Goal: Transaction & Acquisition: Purchase product/service

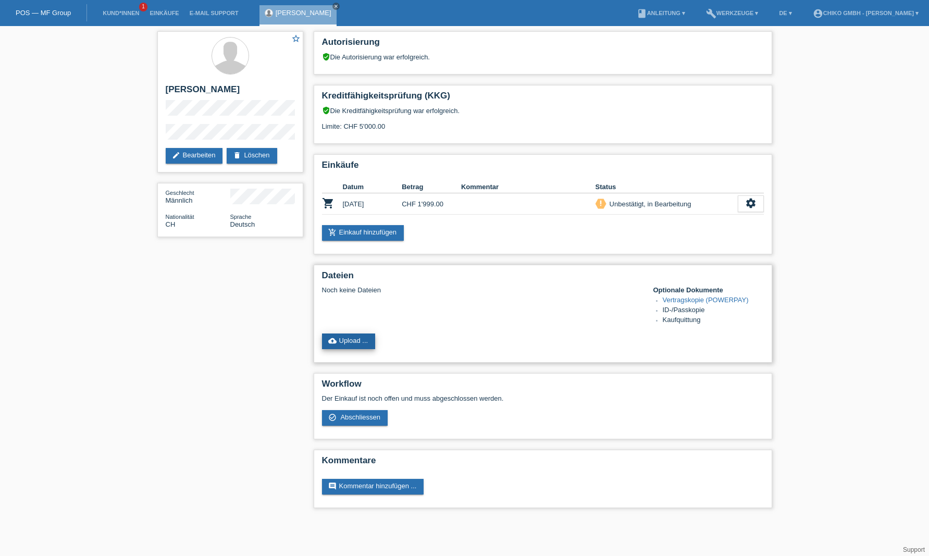
click at [368, 342] on link "cloud_upload Upload ..." at bounding box center [349, 341] width 54 height 16
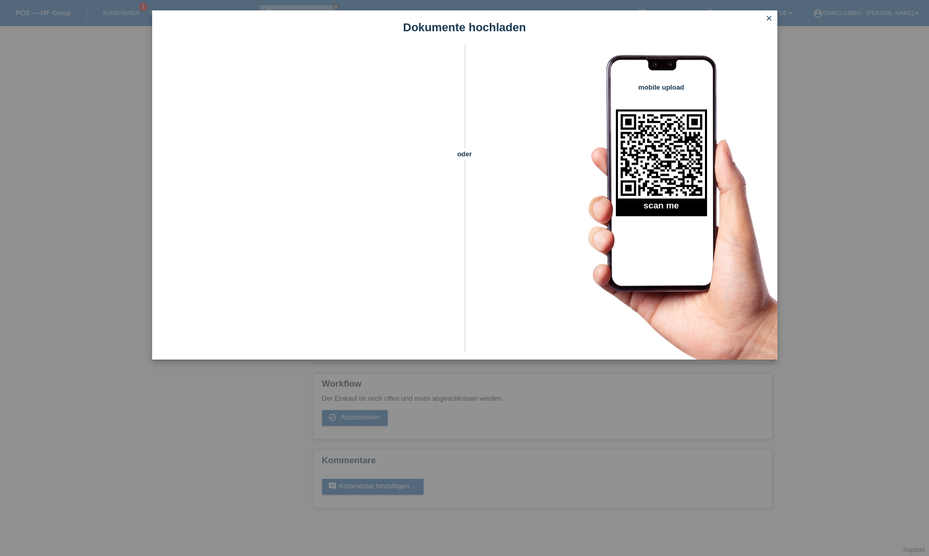
click at [772, 19] on icon "close" at bounding box center [769, 18] width 8 height 8
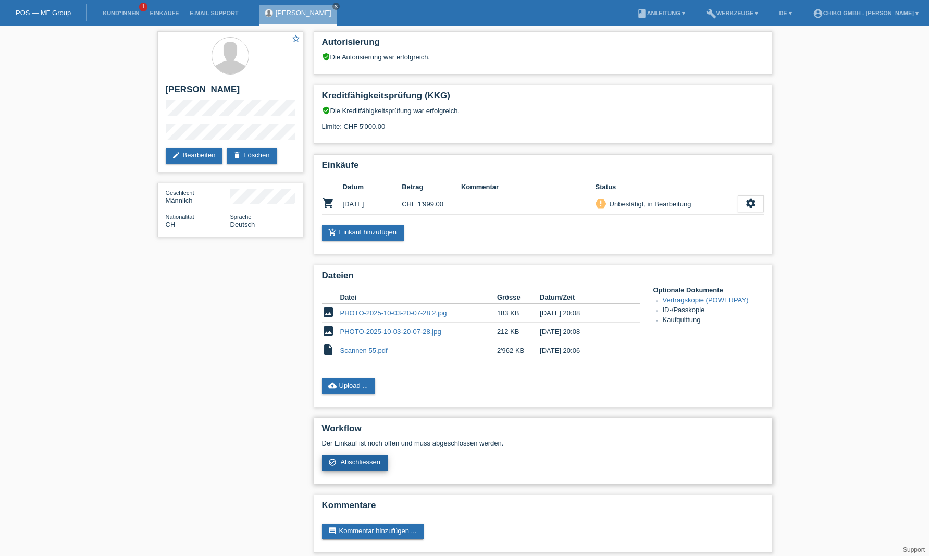
click at [368, 461] on span "Abschliessen" at bounding box center [360, 462] width 40 height 8
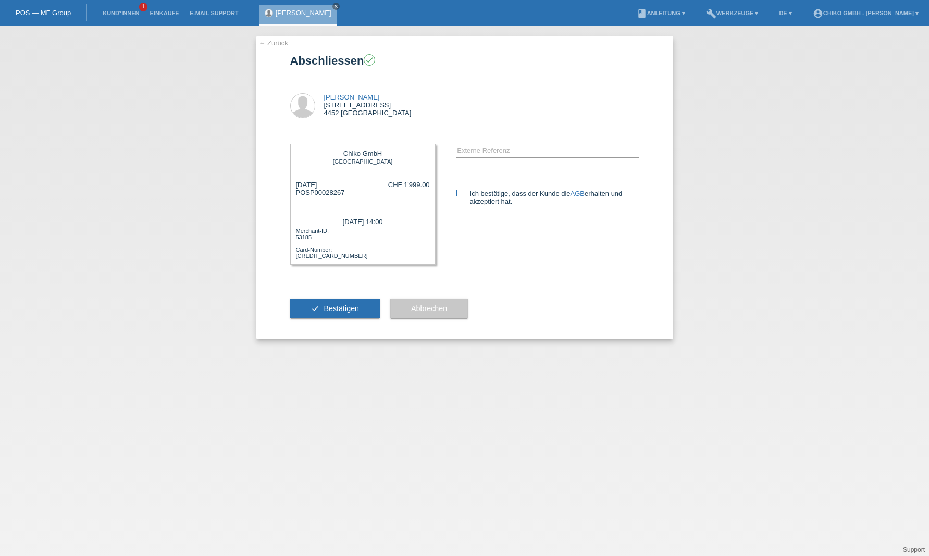
click at [464, 195] on label "Ich bestätige, dass der Kunde die AGB erhalten und akzeptiert hat." at bounding box center [547, 198] width 183 height 16
click at [463, 195] on input "Ich bestätige, dass der Kunde die AGB erhalten und akzeptiert hat." at bounding box center [459, 193] width 7 height 7
checkbox input "true"
click at [344, 308] on span "Bestätigen" at bounding box center [341, 308] width 35 height 8
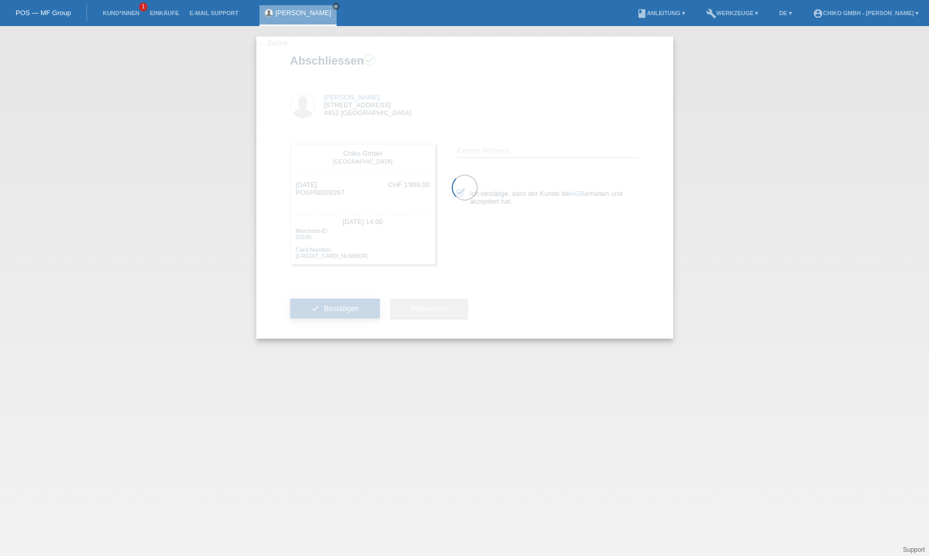
scroll to position [0, 0]
